Goal: Task Accomplishment & Management: Manage account settings

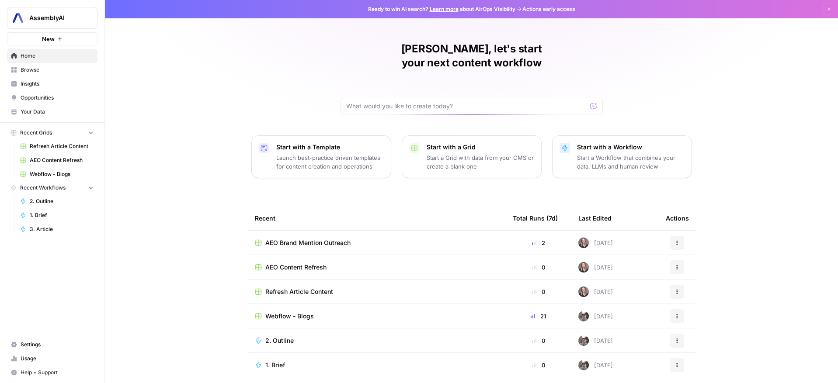
click at [28, 345] on span "Settings" at bounding box center [57, 345] width 73 height 8
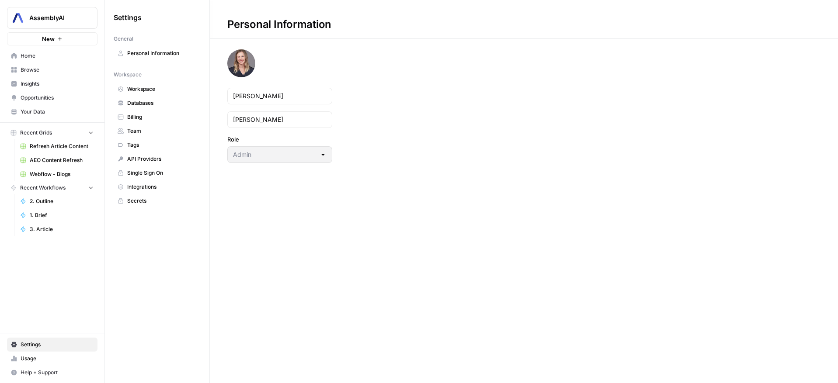
click at [136, 125] on link "Team" at bounding box center [157, 131] width 87 height 14
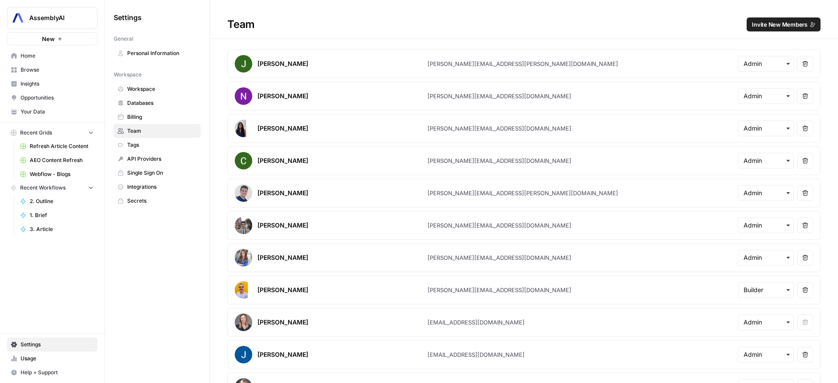
click at [767, 32] on h1 "Team Invite New Members" at bounding box center [524, 19] width 628 height 39
click at [769, 27] on span "Invite New Members" at bounding box center [780, 24] width 56 height 9
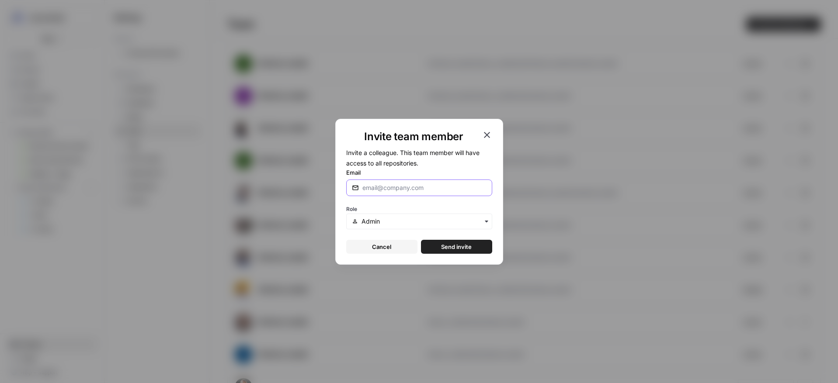
click at [405, 189] on input "Email" at bounding box center [424, 188] width 124 height 9
type input "m"
type input "a"
type input "[PERSON_NAME][EMAIL_ADDRESS][DOMAIN_NAME]"
click at [479, 256] on div "Invite team member Invite a colleague. This team member will have access to all…" at bounding box center [419, 192] width 168 height 146
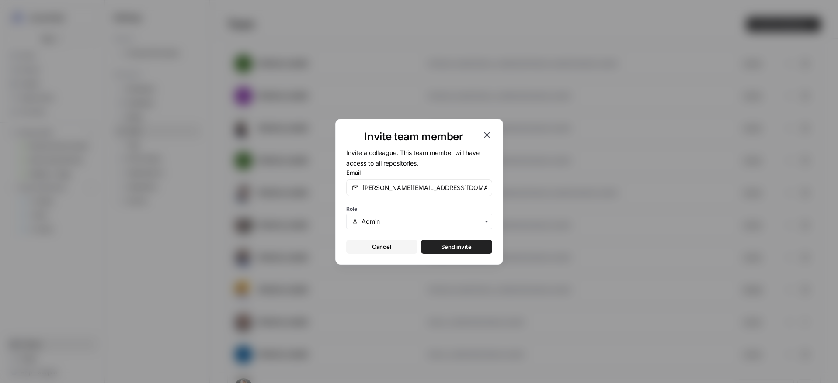
click at [478, 248] on button "Send invite" at bounding box center [456, 247] width 71 height 14
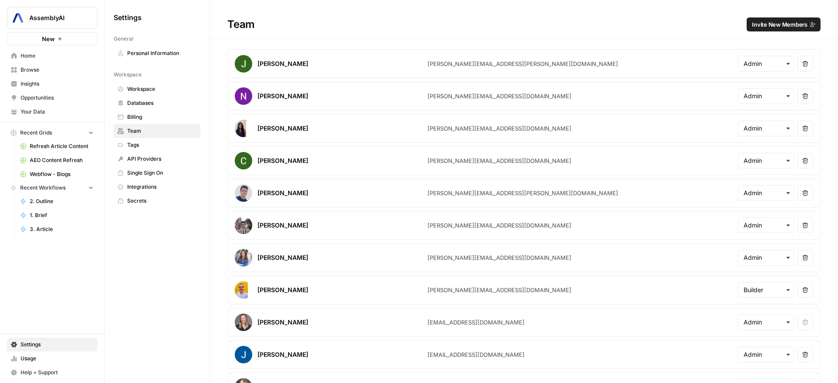
click at [42, 59] on span "Home" at bounding box center [57, 56] width 73 height 8
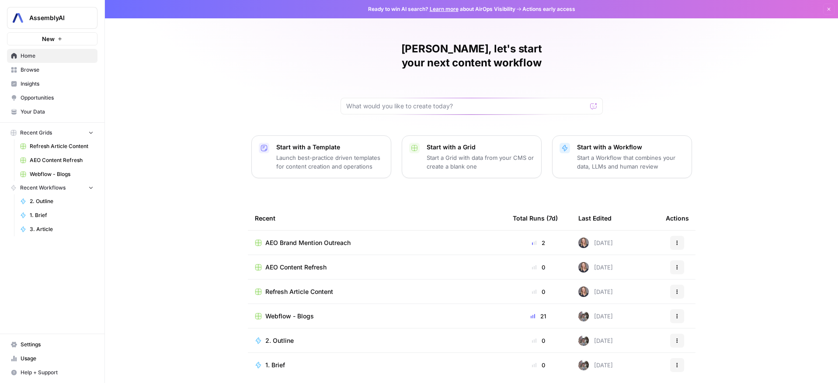
click at [295, 312] on span "Webflow - Blogs" at bounding box center [289, 316] width 49 height 9
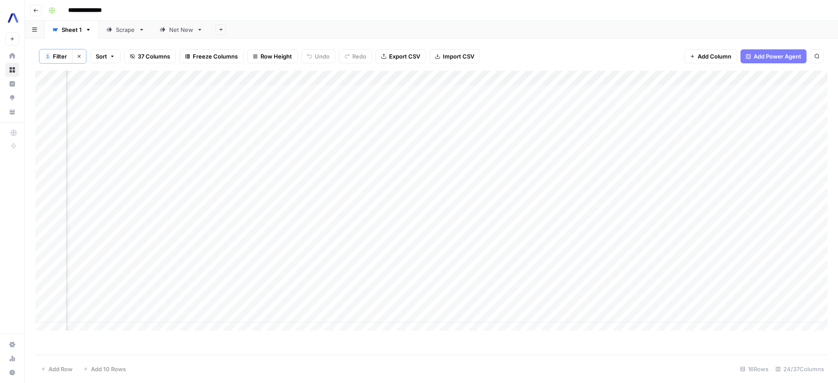
scroll to position [0, 1070]
click at [348, 91] on div "Add Column" at bounding box center [431, 204] width 792 height 267
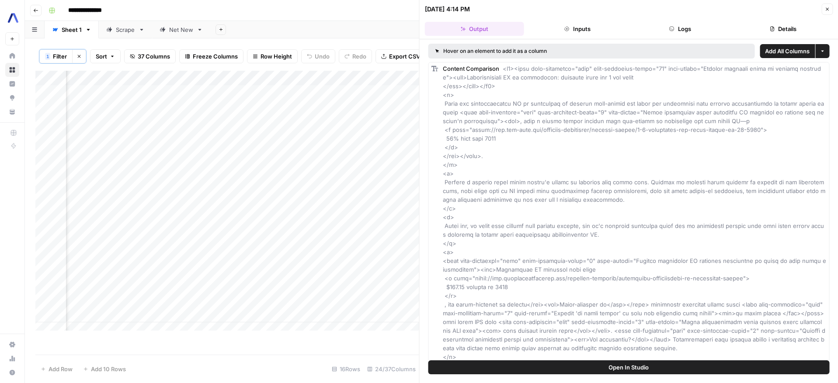
click at [827, 10] on icon "button" at bounding box center [827, 9] width 5 height 5
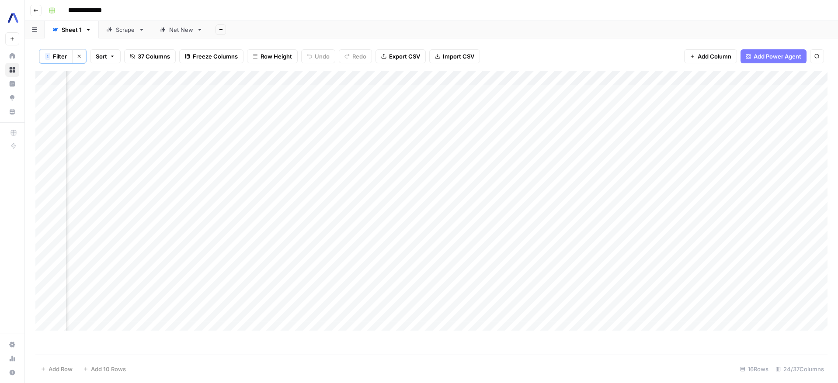
scroll to position [0, 1478]
click at [343, 120] on div "Add Column" at bounding box center [431, 204] width 792 height 267
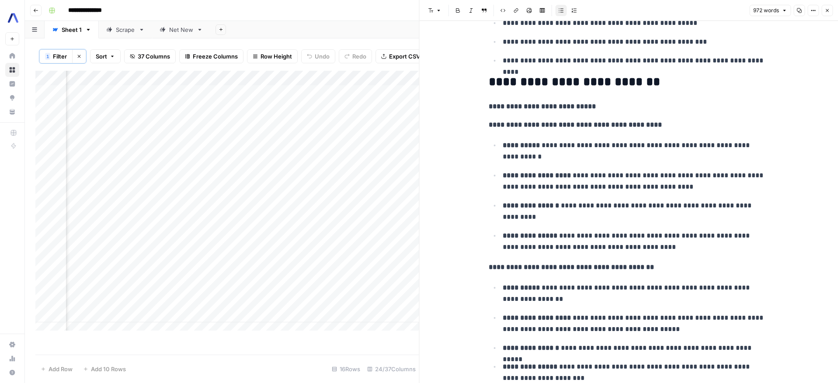
scroll to position [2164, 0]
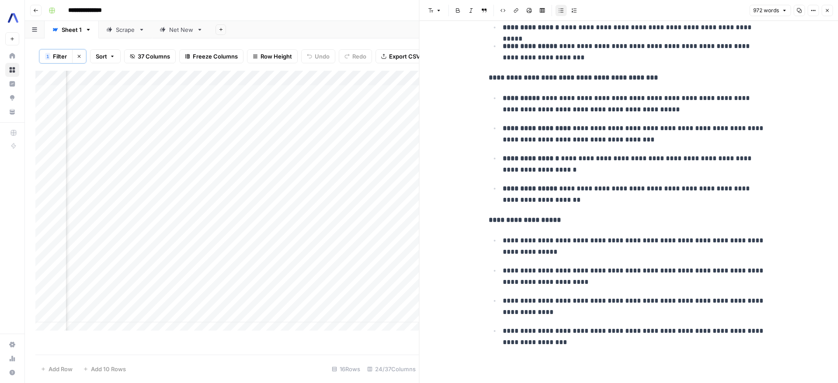
click at [830, 13] on button "Close" at bounding box center [827, 10] width 11 height 11
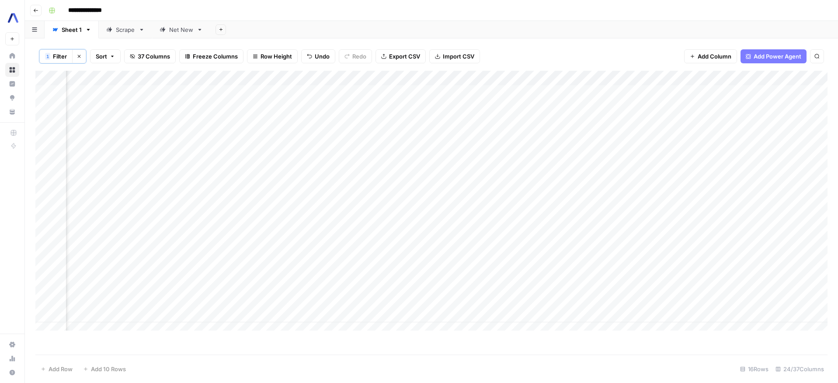
click at [424, 137] on div "Add Column" at bounding box center [431, 204] width 792 height 267
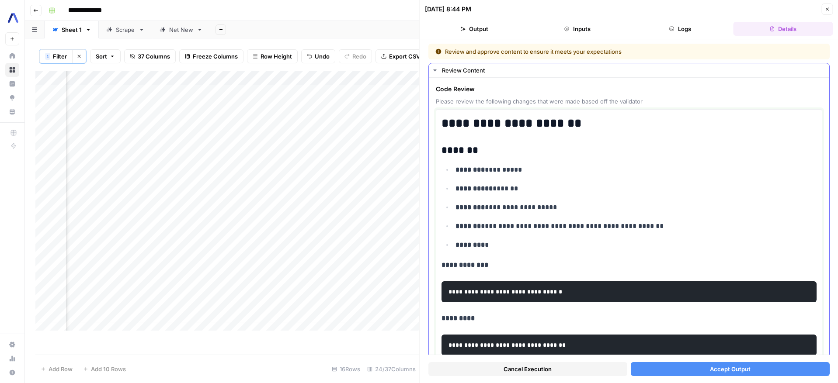
drag, startPoint x: 443, startPoint y: 120, endPoint x: 495, endPoint y: 262, distance: 151.5
click at [495, 262] on div "**********" at bounding box center [629, 348] width 375 height 471
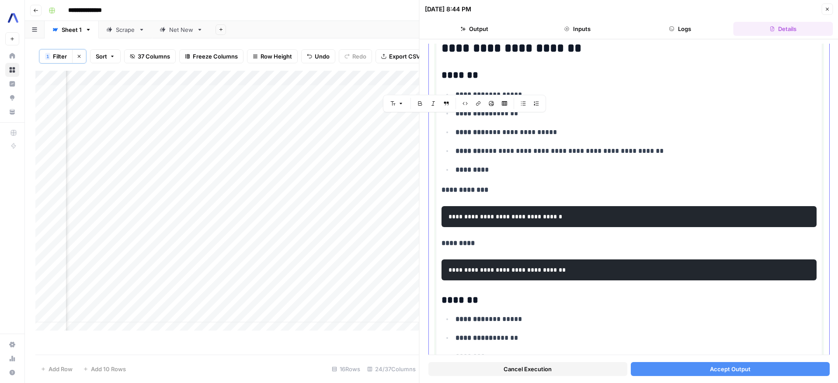
scroll to position [80, 0]
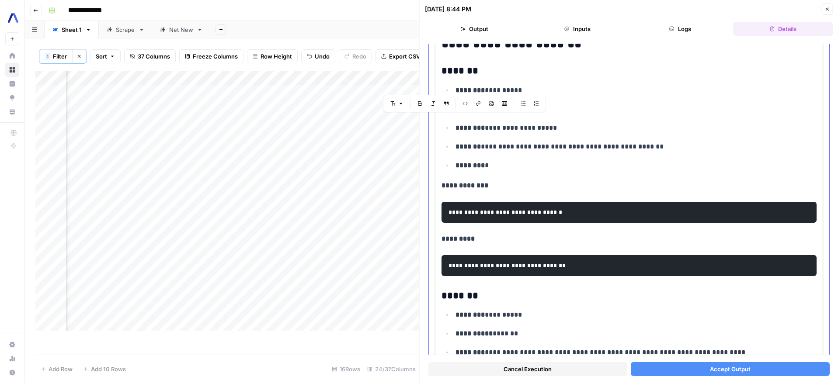
click at [457, 179] on div "**********" at bounding box center [629, 269] width 375 height 471
click at [463, 242] on strong "*********" at bounding box center [458, 239] width 33 height 7
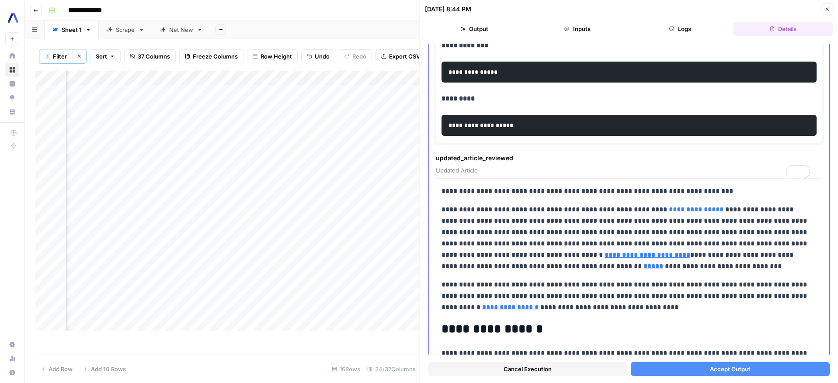
scroll to position [441, 0]
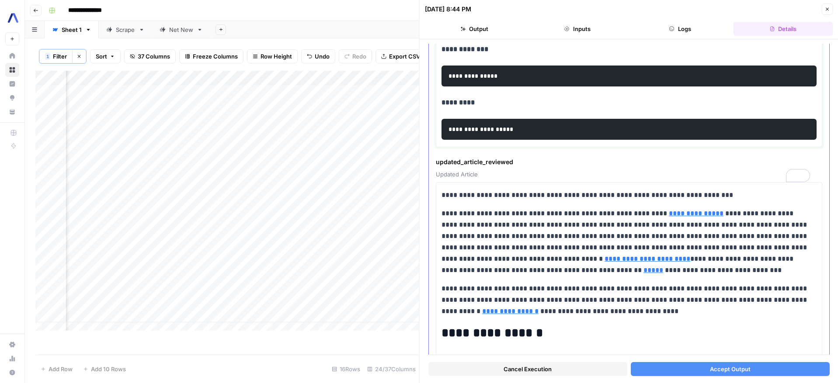
click at [477, 140] on pre "**********" at bounding box center [629, 129] width 375 height 21
click at [480, 79] on code "**********" at bounding box center [474, 76] width 51 height 6
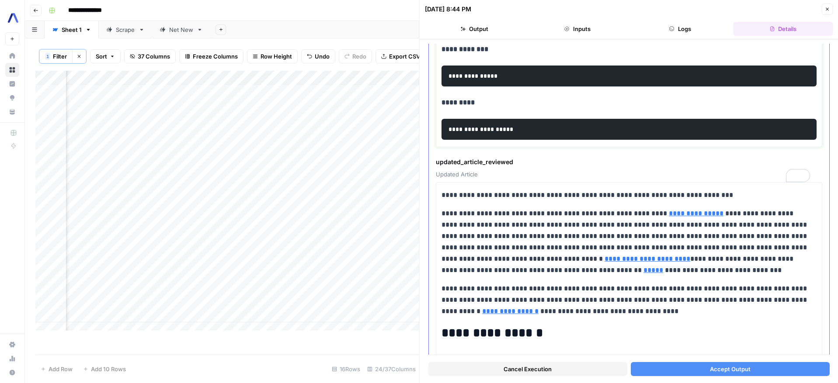
click at [480, 79] on code "**********" at bounding box center [474, 76] width 51 height 6
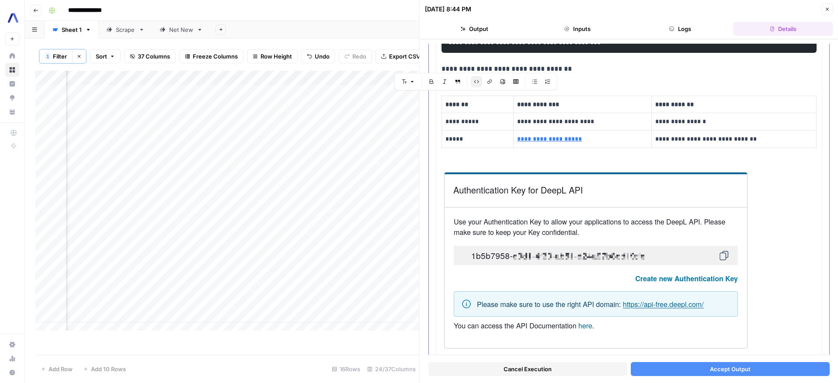
scroll to position [932, 0]
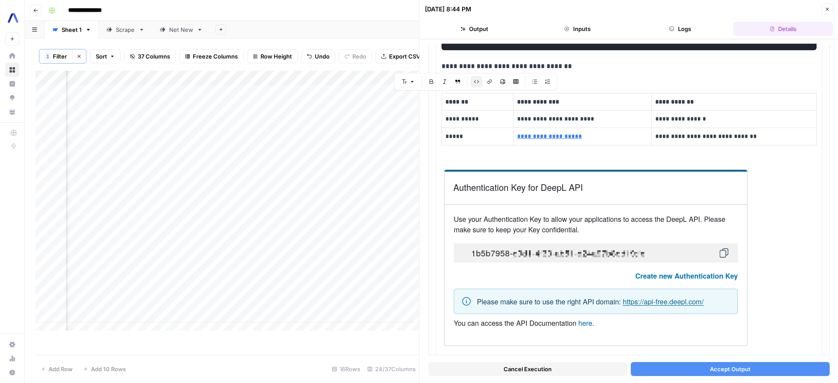
click at [509, 365] on span "Cancel Execution" at bounding box center [528, 369] width 48 height 9
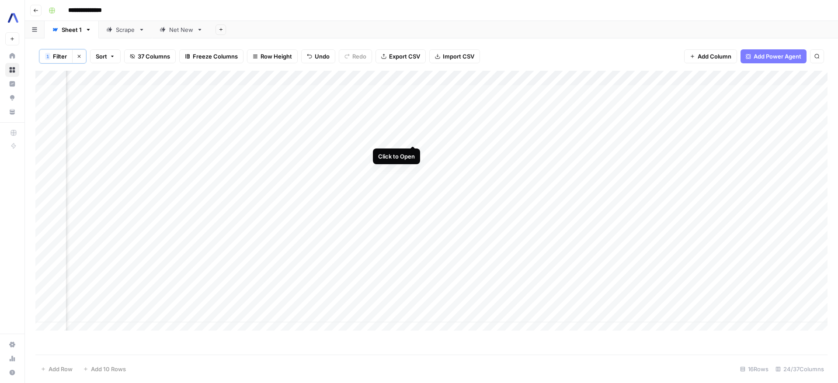
click at [411, 137] on div "Add Column" at bounding box center [431, 204] width 792 height 267
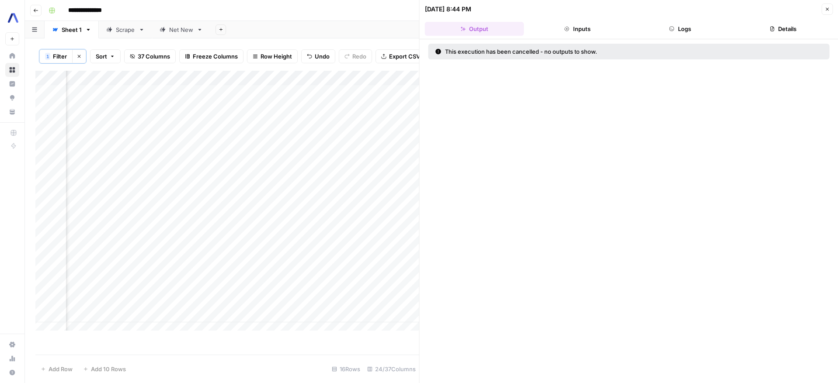
click at [826, 4] on button "Close" at bounding box center [827, 8] width 11 height 11
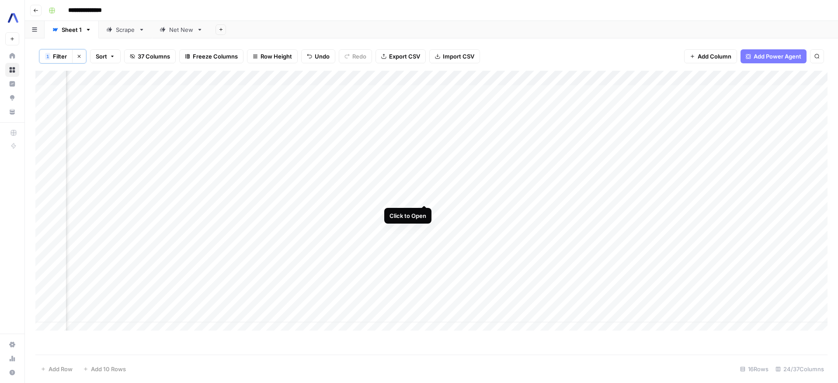
click at [423, 196] on div "Add Column" at bounding box center [431, 204] width 792 height 267
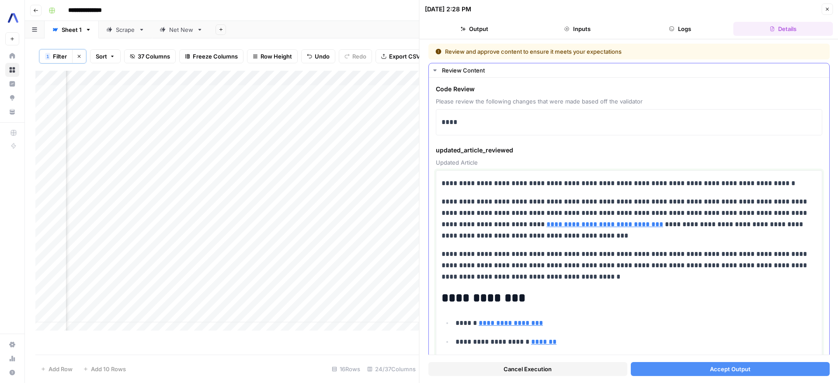
click at [513, 181] on p "**********" at bounding box center [626, 183] width 369 height 11
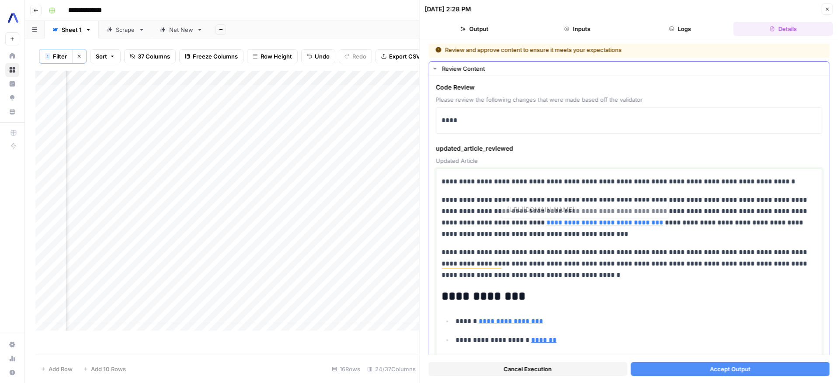
click at [490, 195] on p "**********" at bounding box center [626, 217] width 369 height 45
click at [489, 195] on p "**********" at bounding box center [626, 217] width 369 height 45
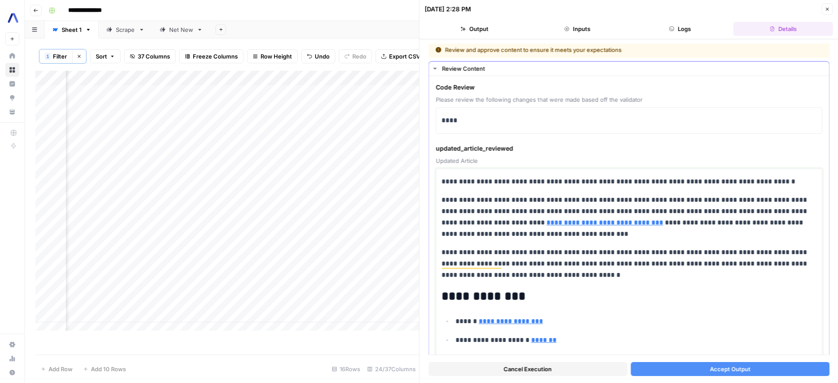
click at [664, 325] on p "**********" at bounding box center [633, 321] width 355 height 11
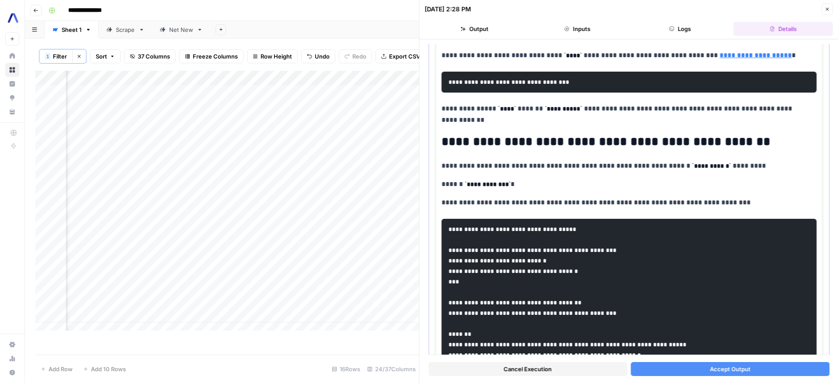
scroll to position [637, 0]
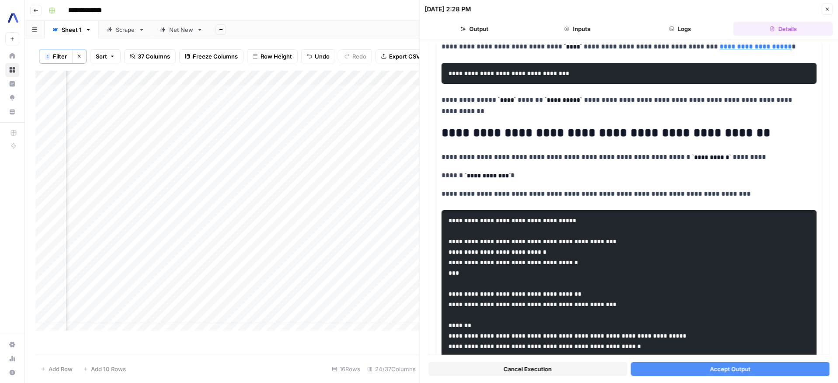
click at [829, 12] on button "Close" at bounding box center [827, 8] width 11 height 11
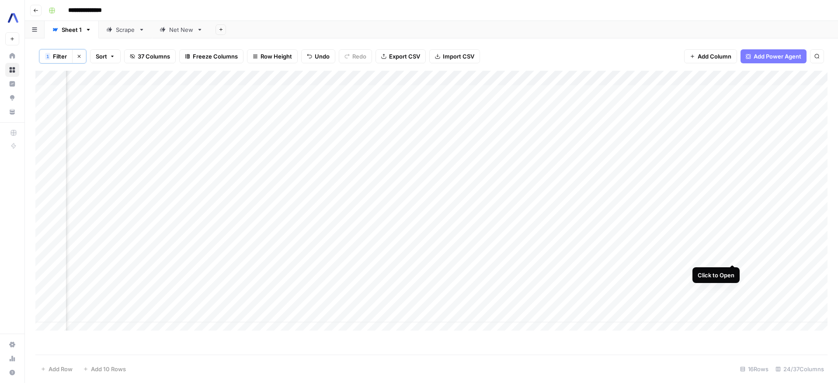
click at [732, 255] on div "Add Column" at bounding box center [431, 204] width 792 height 267
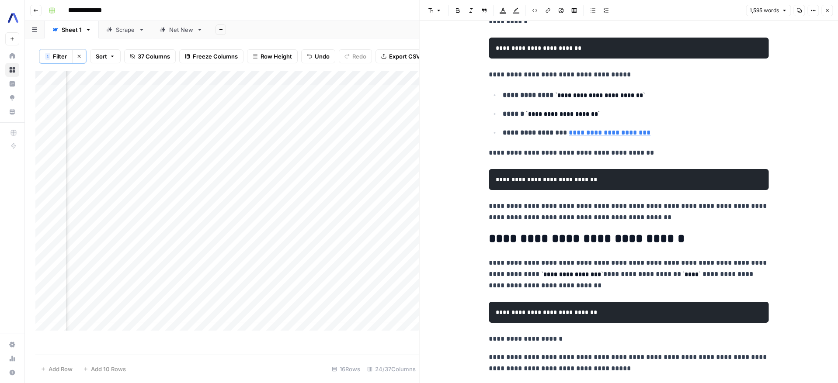
scroll to position [700, 0]
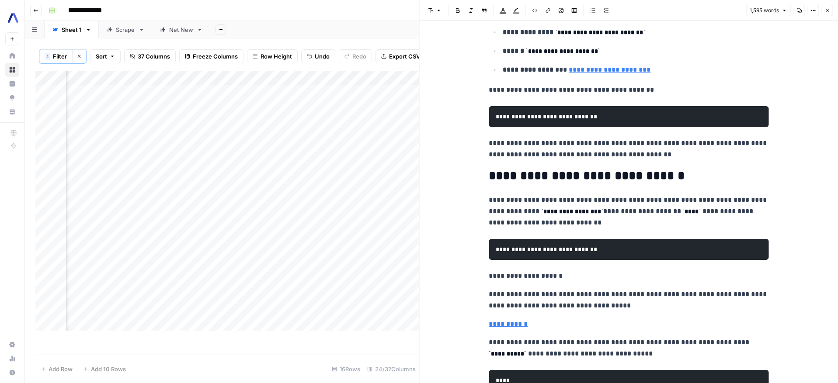
click at [531, 247] on code "**********" at bounding box center [546, 250] width 101 height 6
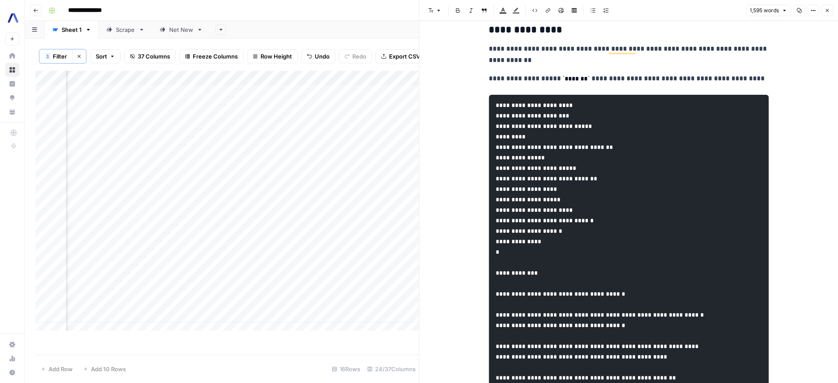
scroll to position [0, 0]
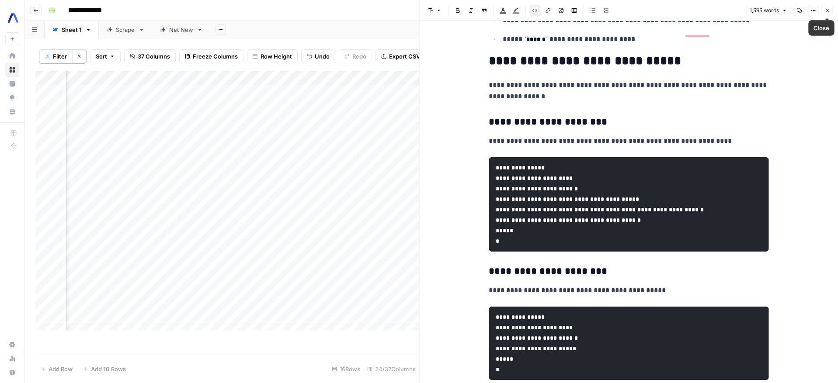
click at [822, 10] on button "Close" at bounding box center [827, 10] width 11 height 11
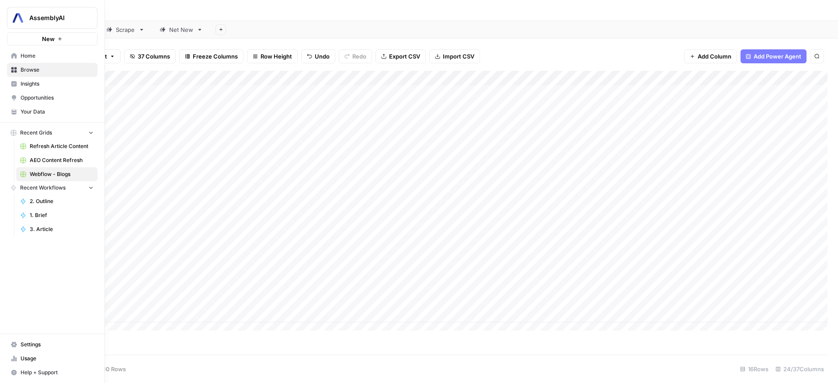
click at [30, 86] on span "Insights" at bounding box center [57, 84] width 73 height 8
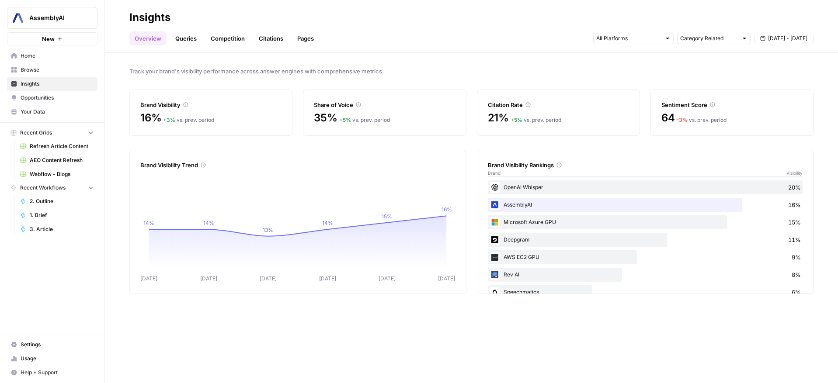
click at [183, 43] on link "Queries" at bounding box center [186, 38] width 32 height 14
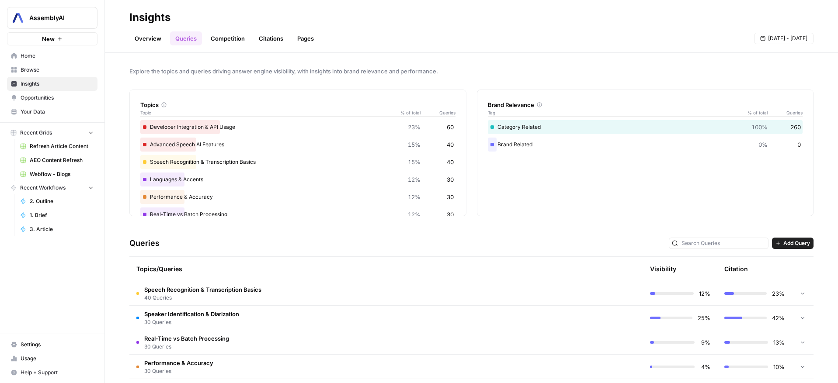
click at [45, 99] on span "Opportunities" at bounding box center [57, 98] width 73 height 8
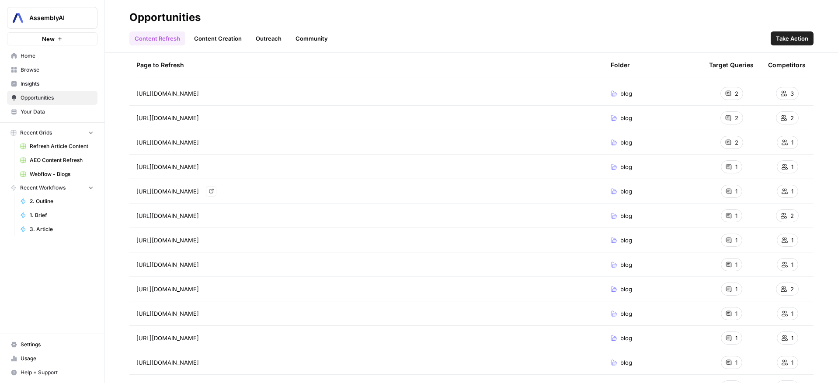
scroll to position [92, 0]
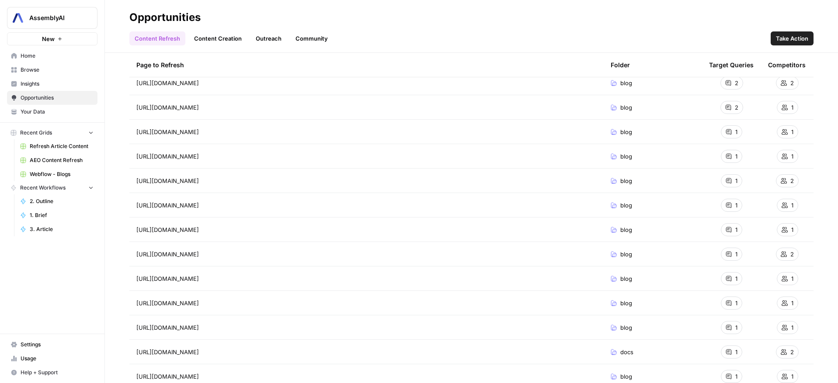
click at [225, 39] on link "Content Creation" at bounding box center [218, 38] width 58 height 14
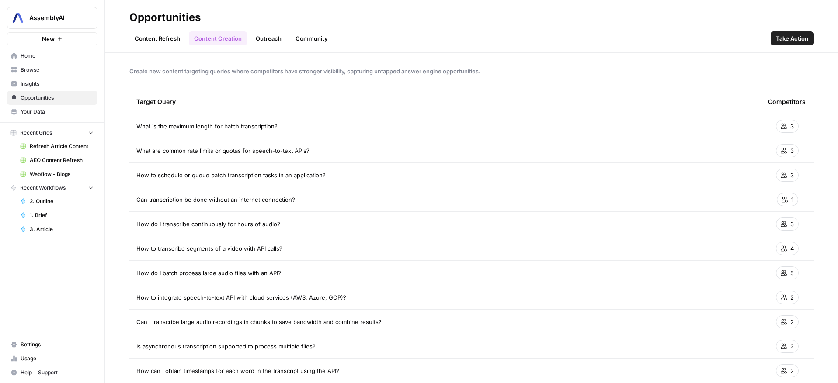
click at [150, 38] on link "Content Refresh" at bounding box center [157, 38] width 56 height 14
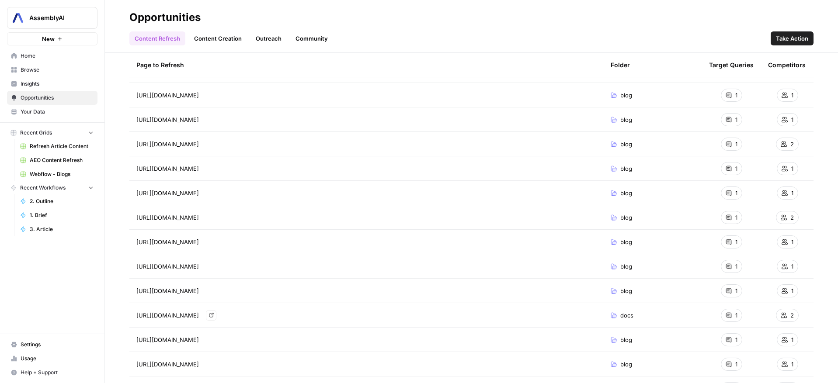
scroll to position [142, 0]
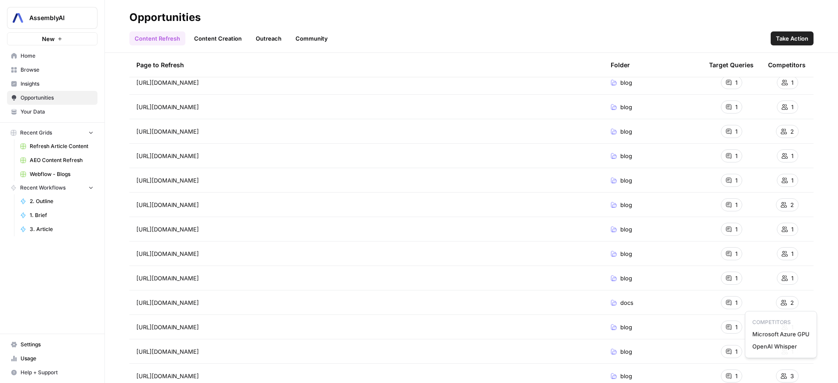
click at [781, 303] on icon at bounding box center [784, 303] width 6 height 6
click at [788, 38] on span "Take Action" at bounding box center [792, 38] width 32 height 9
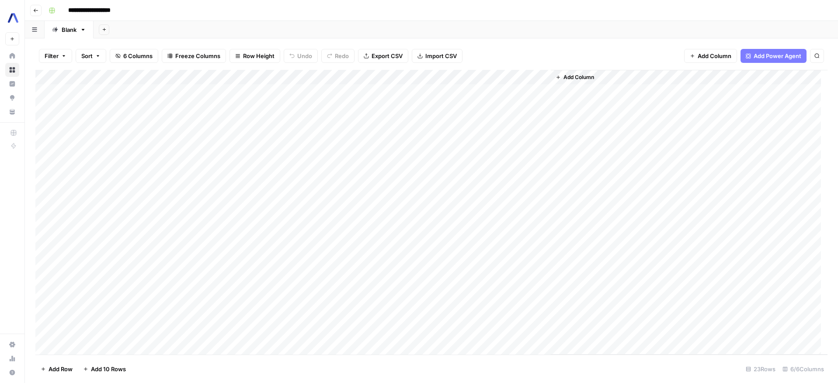
scroll to position [86, 0]
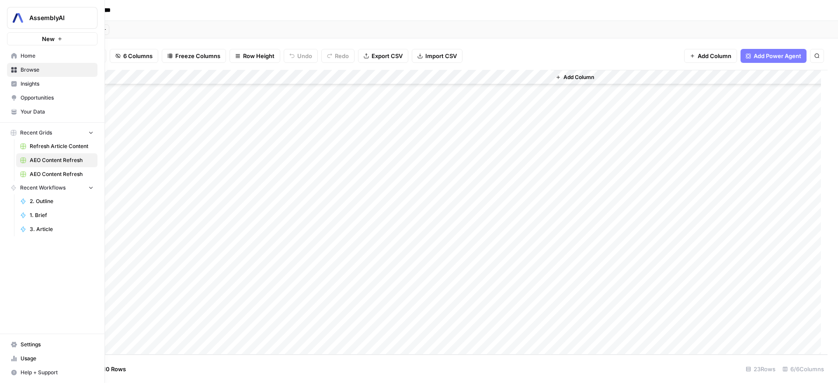
click at [17, 86] on link "Insights" at bounding box center [52, 84] width 91 height 14
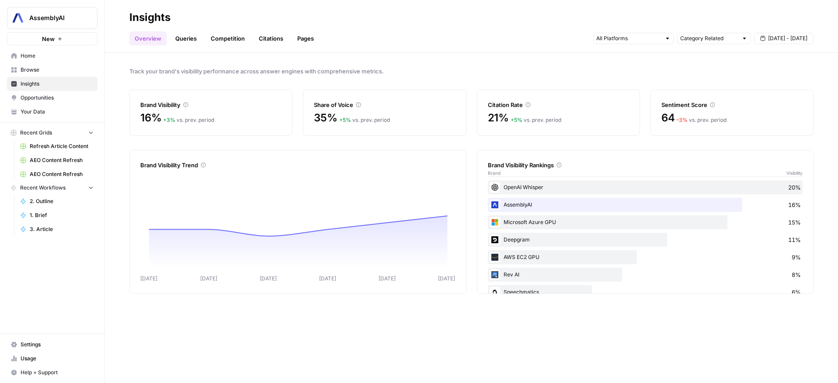
click at [22, 100] on span "Opportunities" at bounding box center [57, 98] width 73 height 8
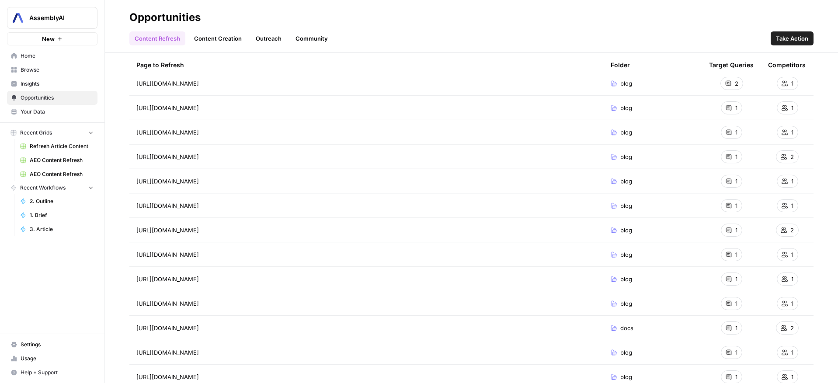
scroll to position [183, 0]
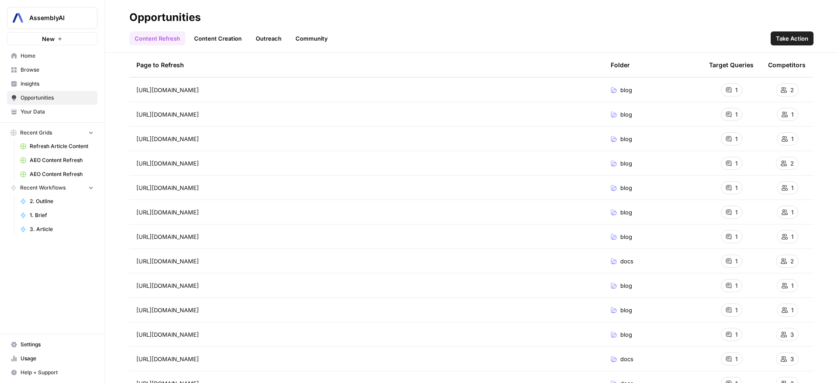
click at [623, 355] on span "docs" at bounding box center [626, 359] width 13 height 9
click at [622, 356] on span "docs" at bounding box center [626, 359] width 13 height 9
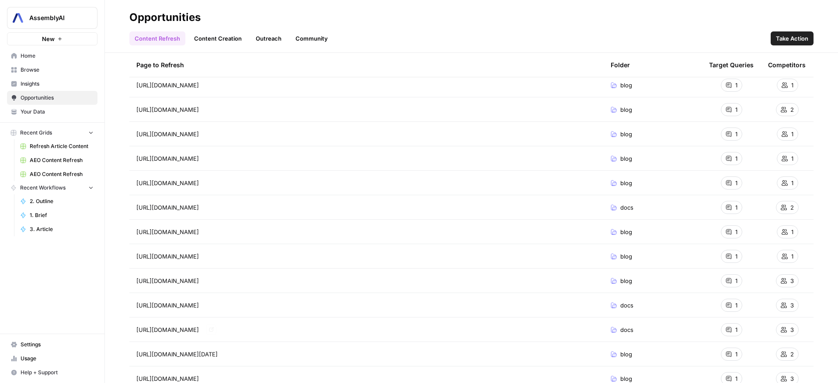
click at [199, 305] on span "[URL][DOMAIN_NAME]" at bounding box center [167, 305] width 63 height 9
click at [791, 307] on span "3" at bounding box center [792, 305] width 3 height 9
click at [612, 304] on div "docs" at bounding box center [653, 305] width 84 height 9
click at [703, 306] on td "1" at bounding box center [731, 305] width 59 height 24
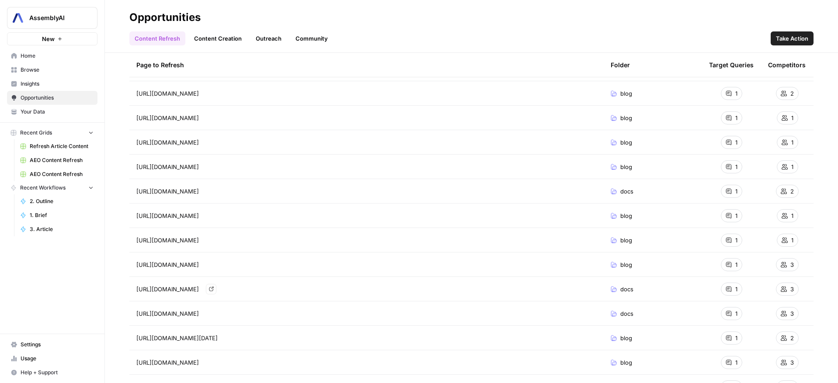
scroll to position [255, 0]
click at [682, 310] on div "docs" at bounding box center [653, 312] width 84 height 9
click at [620, 310] on span "docs" at bounding box center [626, 312] width 13 height 9
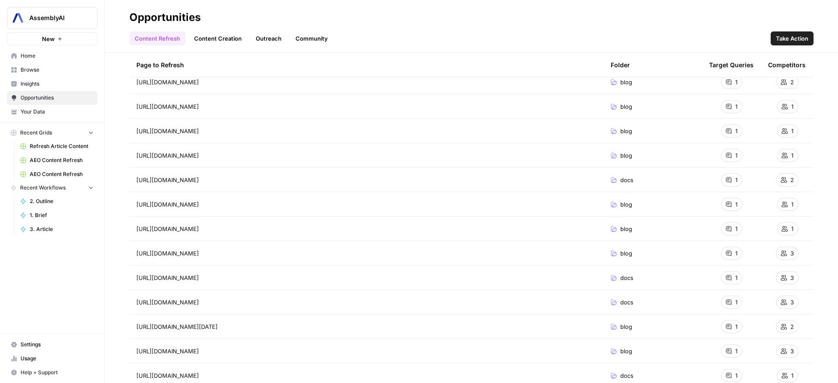
scroll to position [277, 0]
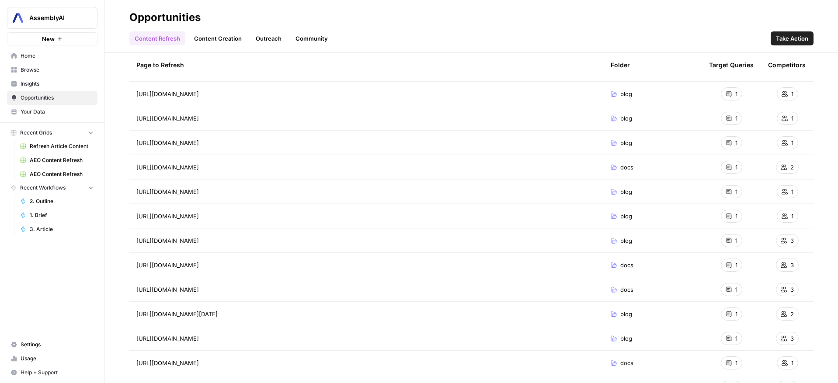
click at [810, 38] on button "Take Action" at bounding box center [792, 38] width 43 height 14
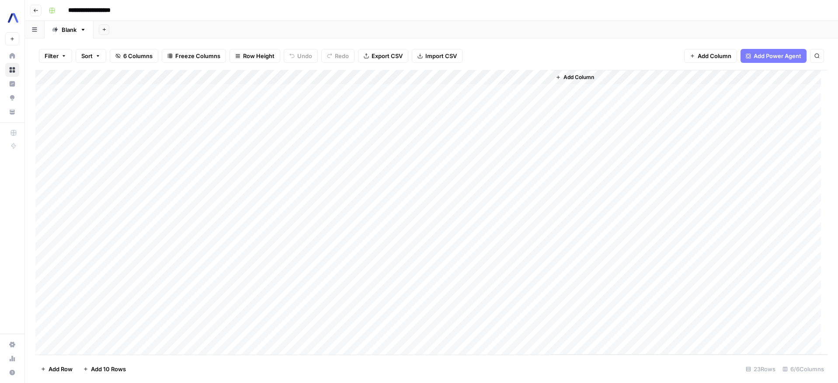
click at [95, 268] on div "Add Column" at bounding box center [431, 212] width 792 height 285
click at [258, 270] on div "Add Column" at bounding box center [431, 212] width 792 height 285
click at [90, 284] on div "Add Column" at bounding box center [431, 212] width 792 height 285
click at [248, 287] on div "Add Column" at bounding box center [431, 212] width 792 height 285
click at [342, 285] on div "Add Column" at bounding box center [431, 212] width 792 height 285
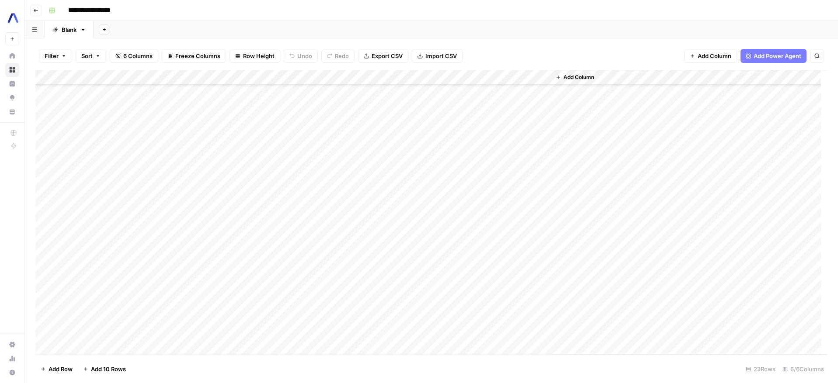
scroll to position [86, 0]
click at [453, 200] on div "Add Column" at bounding box center [431, 212] width 792 height 285
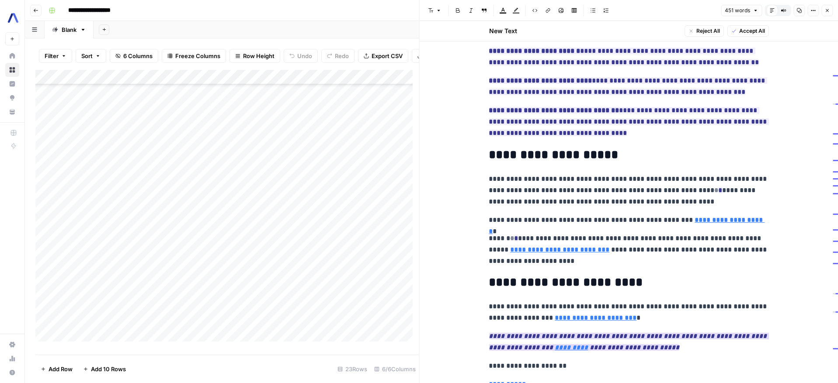
scroll to position [511, 0]
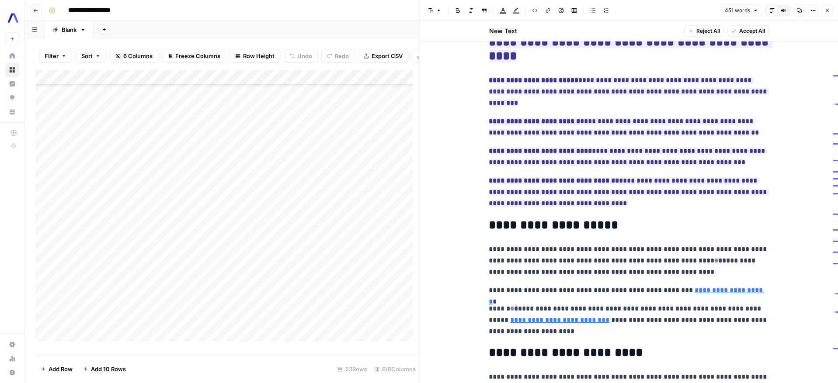
click at [827, 7] on button "Close" at bounding box center [827, 10] width 11 height 11
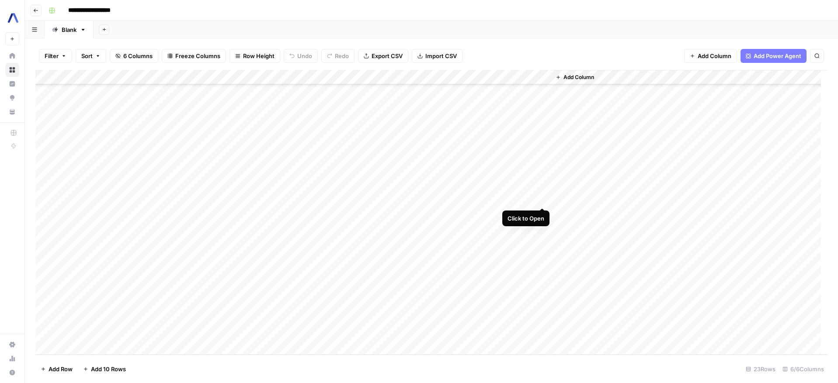
click at [541, 200] on div "Add Column" at bounding box center [431, 212] width 792 height 285
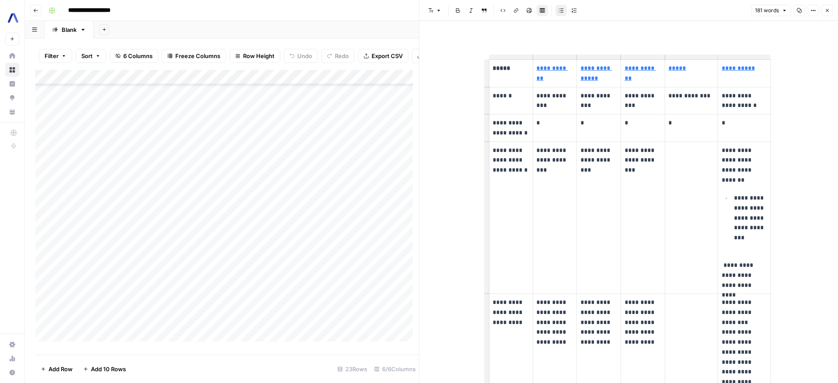
click at [830, 10] on button "Close" at bounding box center [827, 10] width 11 height 11
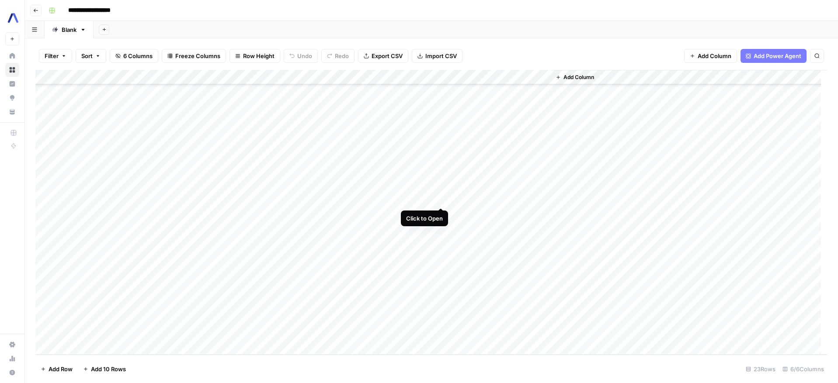
click at [441, 197] on div "Add Column" at bounding box center [431, 212] width 792 height 285
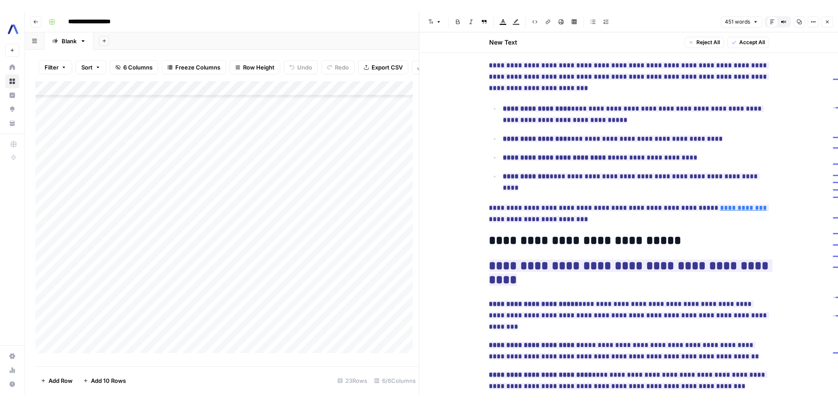
scroll to position [319, 0]
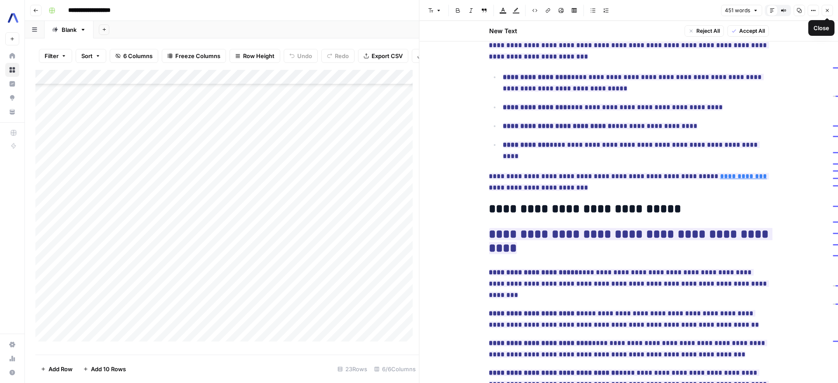
click at [825, 13] on icon "button" at bounding box center [827, 10] width 5 height 5
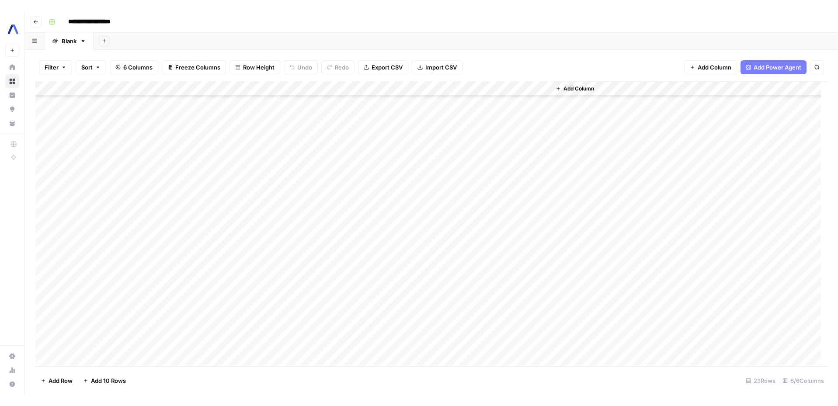
scroll to position [63, 0]
